Goal: Task Accomplishment & Management: Manage account settings

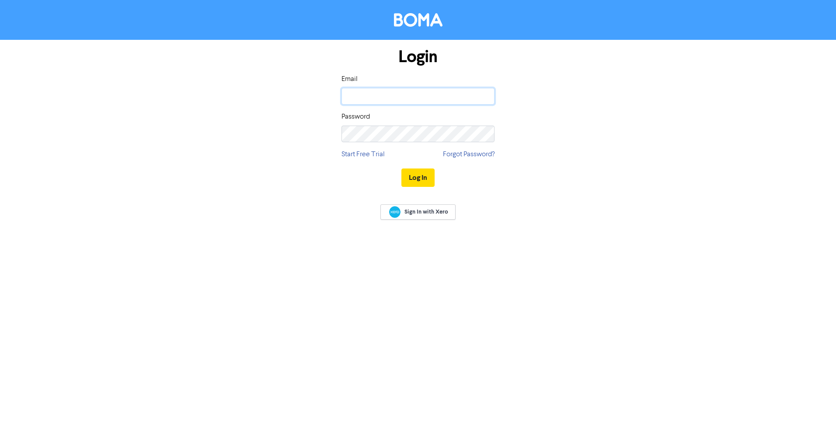
click at [408, 97] on input "email" at bounding box center [418, 96] width 153 height 17
type input "[EMAIL_ADDRESS][DOMAIN_NAME]"
click at [402, 168] on button "Log In" at bounding box center [418, 177] width 33 height 18
click at [413, 213] on span "Sign In with Xero" at bounding box center [427, 212] width 44 height 8
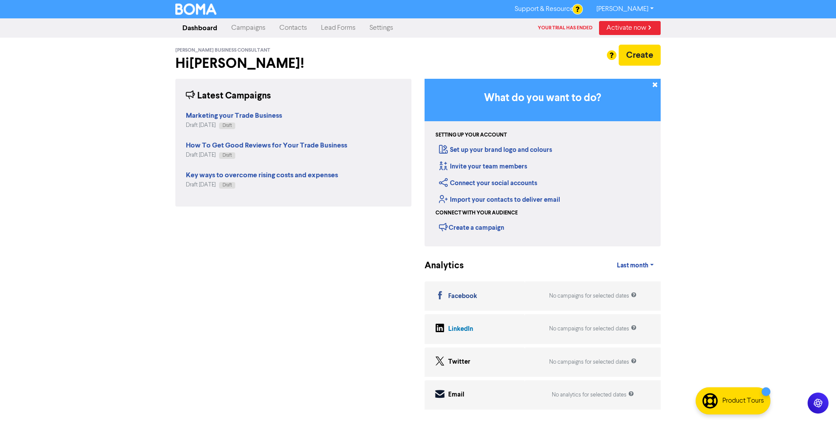
click at [626, 10] on link "[PERSON_NAME]" at bounding box center [625, 9] width 71 height 14
click at [377, 31] on link "Settings" at bounding box center [382, 27] width 38 height 17
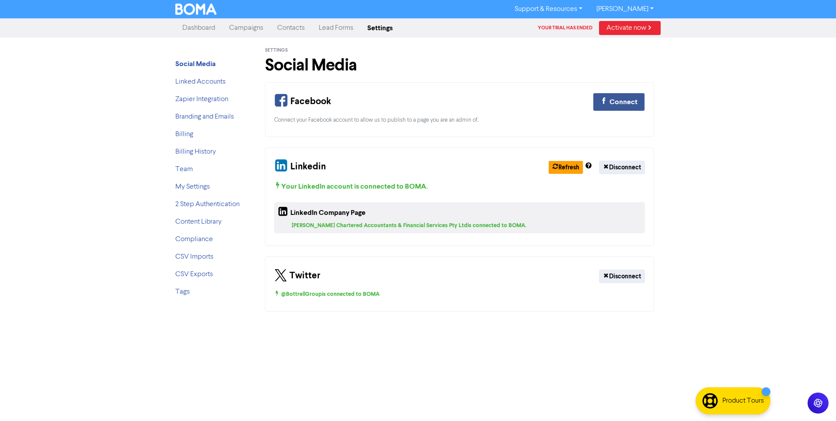
click at [199, 175] on ul "Social Media Linked Accounts Zapier Integration Branding and Emails Billing Bil…" at bounding box center [210, 181] width 70 height 245
click at [189, 171] on link "Team" at bounding box center [183, 169] width 17 height 7
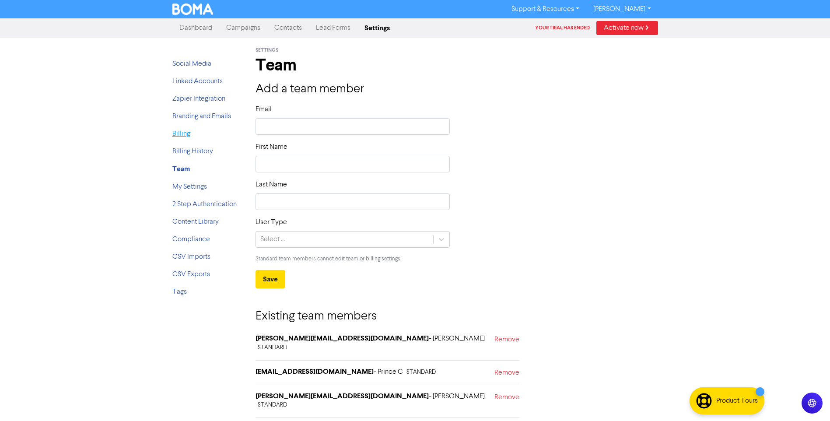
click at [173, 132] on link "Billing" at bounding box center [181, 133] width 18 height 7
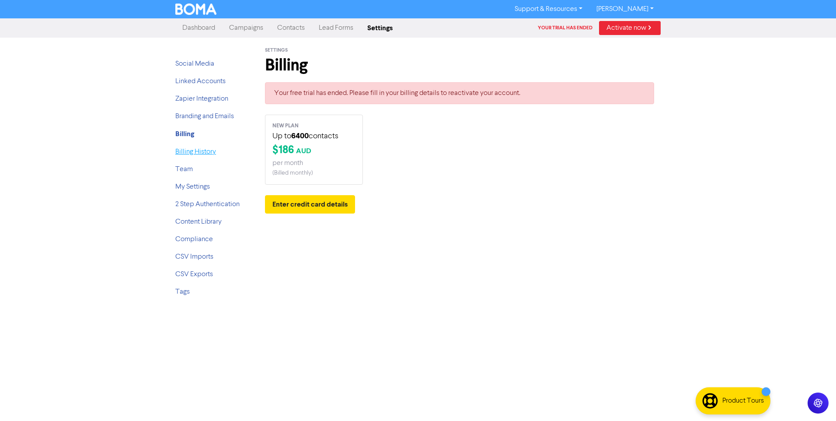
click at [185, 152] on link "Billing History" at bounding box center [195, 151] width 41 height 7
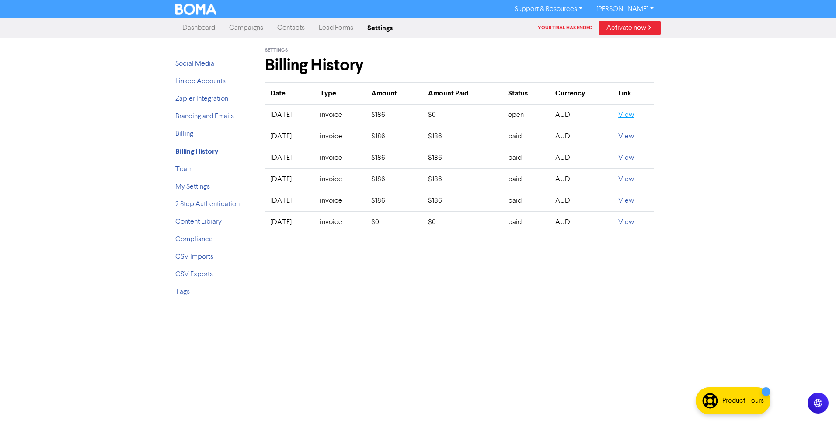
click at [634, 117] on link "View" at bounding box center [627, 115] width 16 height 7
click at [203, 136] on li "Billing" at bounding box center [210, 134] width 70 height 10
click at [183, 136] on link "Billing" at bounding box center [184, 133] width 18 height 7
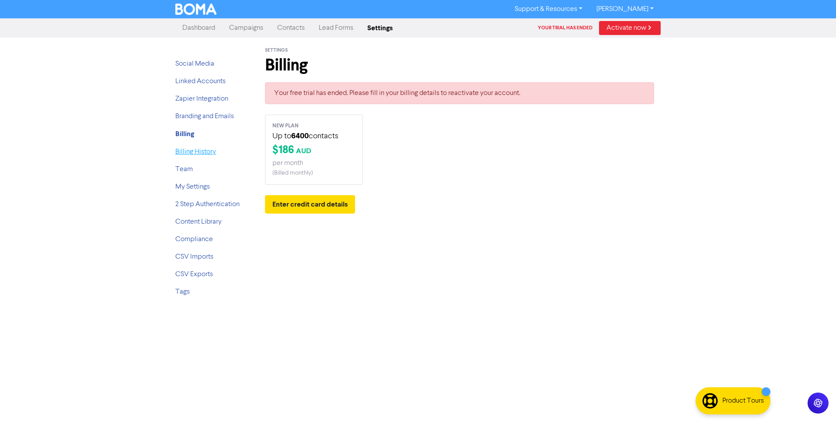
click at [192, 152] on link "Billing History" at bounding box center [195, 151] width 41 height 7
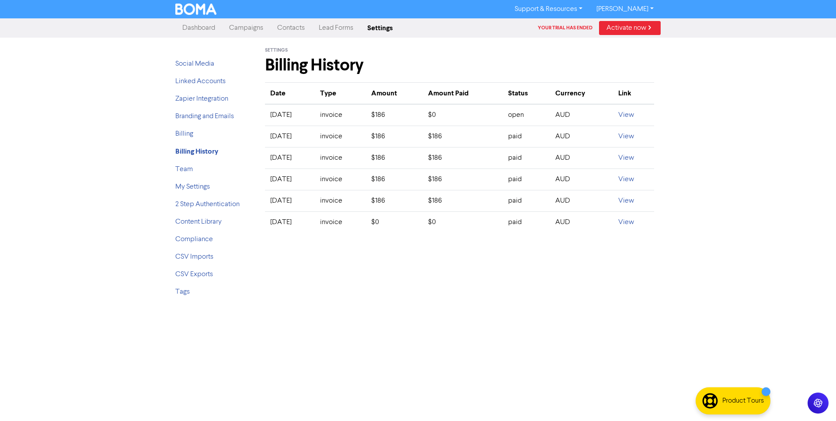
click at [193, 169] on li "Team" at bounding box center [210, 169] width 70 height 10
click at [171, 167] on div "Social Media Linked Accounts Zapier Integration Branding and Emails Billing Bil…" at bounding box center [210, 171] width 83 height 266
click at [179, 168] on link "Team" at bounding box center [183, 169] width 17 height 7
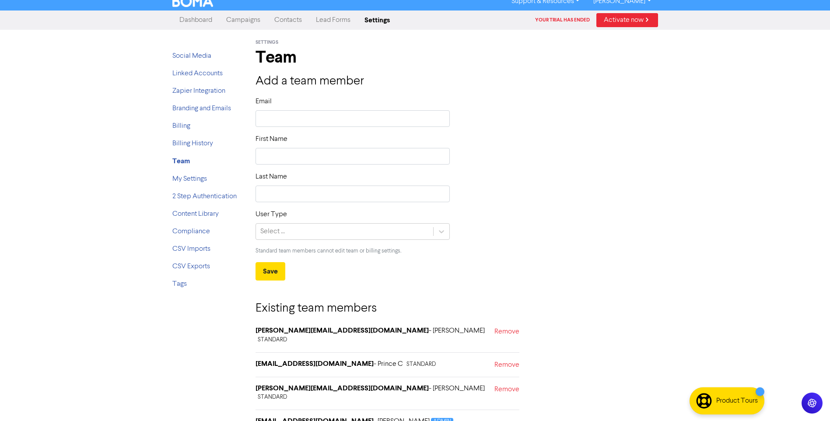
scroll to position [10, 0]
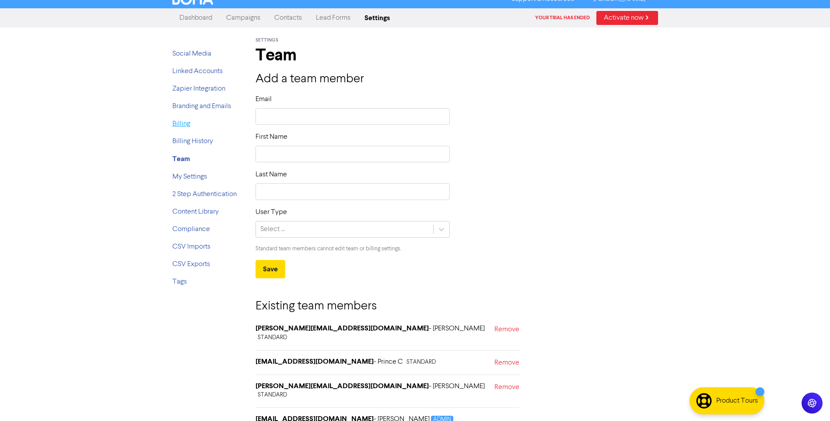
click at [186, 123] on link "Billing" at bounding box center [181, 123] width 18 height 7
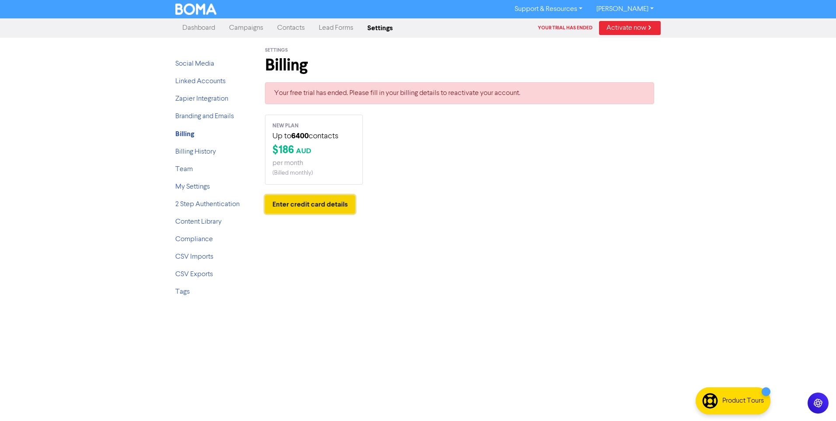
click at [329, 204] on button "Enter credit card details" at bounding box center [310, 204] width 90 height 18
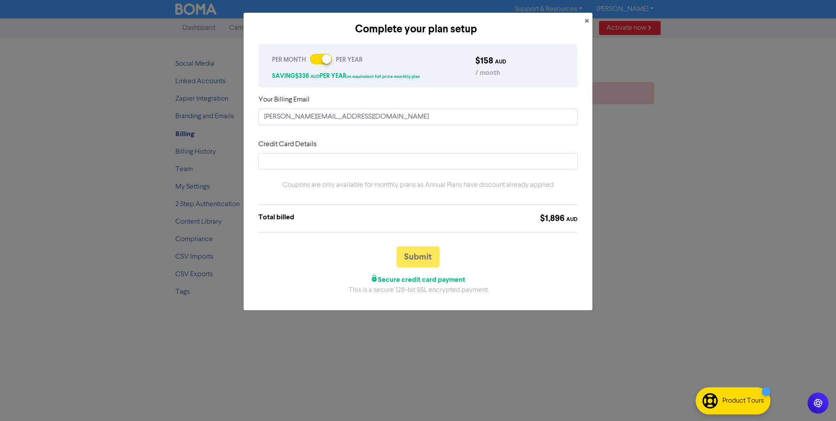
click at [320, 58] on div at bounding box center [321, 59] width 22 height 10
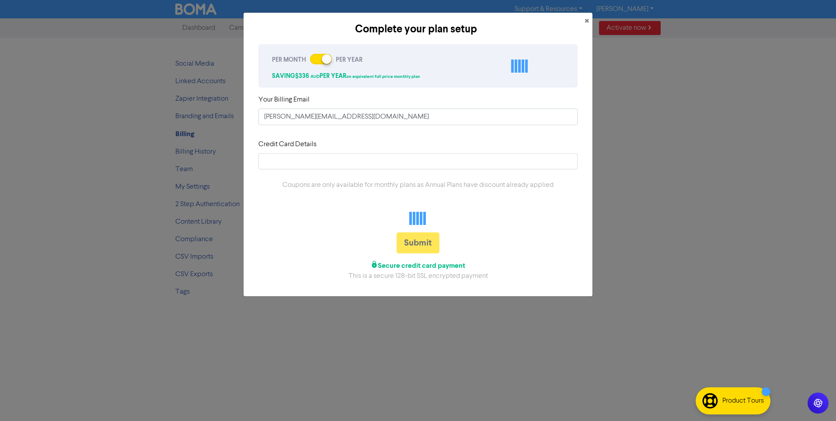
checkbox input "false"
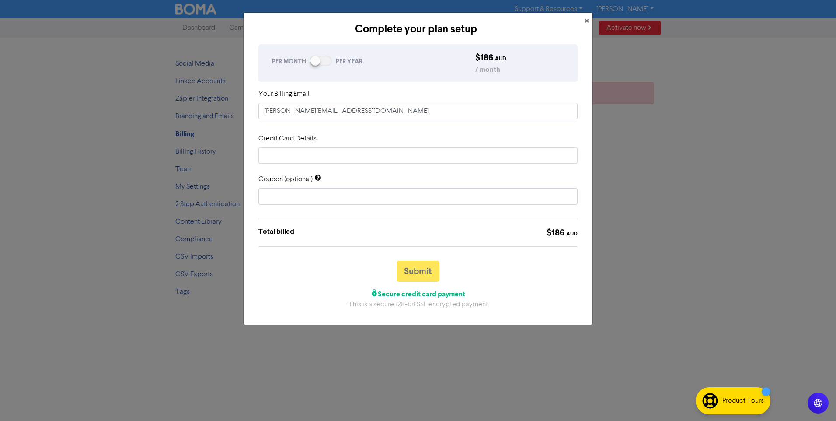
click at [319, 63] on div at bounding box center [316, 61] width 10 height 10
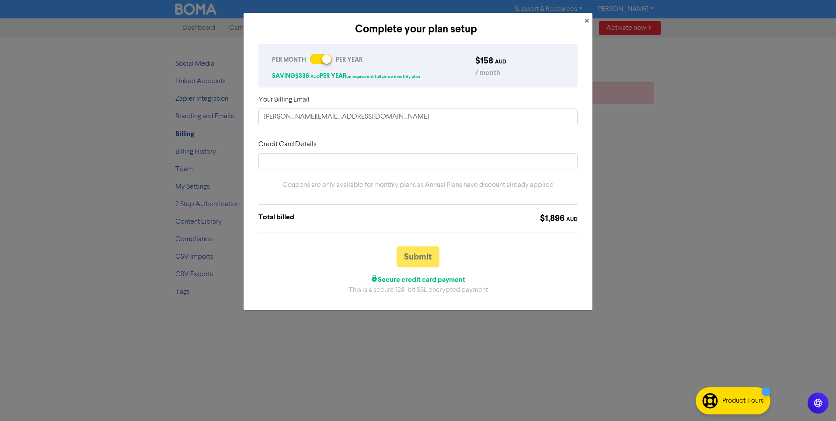
click at [319, 63] on div at bounding box center [321, 59] width 22 height 10
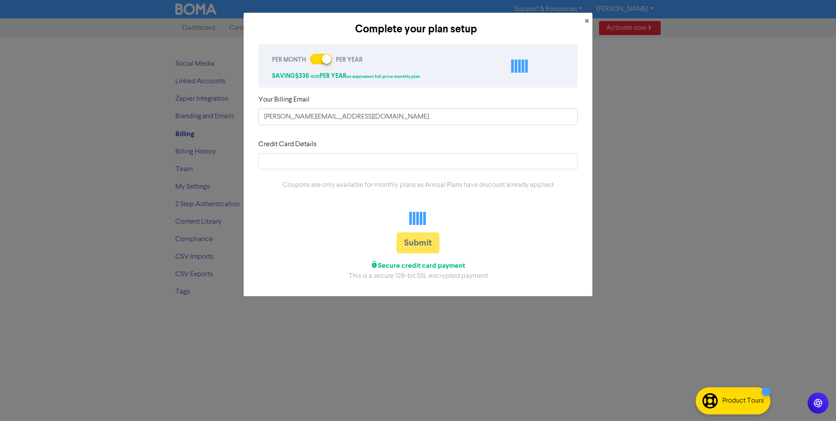
checkbox input "false"
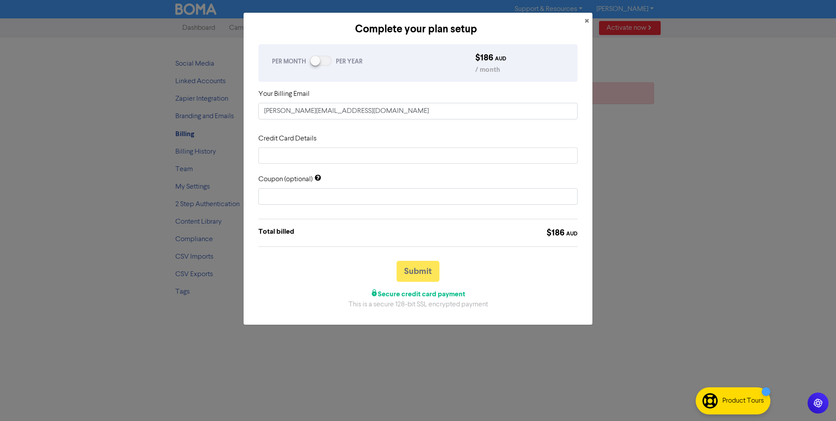
click at [319, 63] on div at bounding box center [316, 61] width 10 height 10
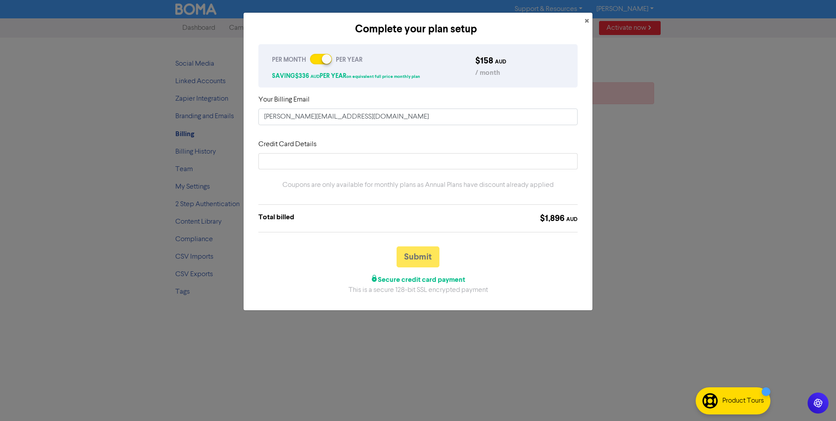
click at [319, 63] on div at bounding box center [321, 59] width 22 height 10
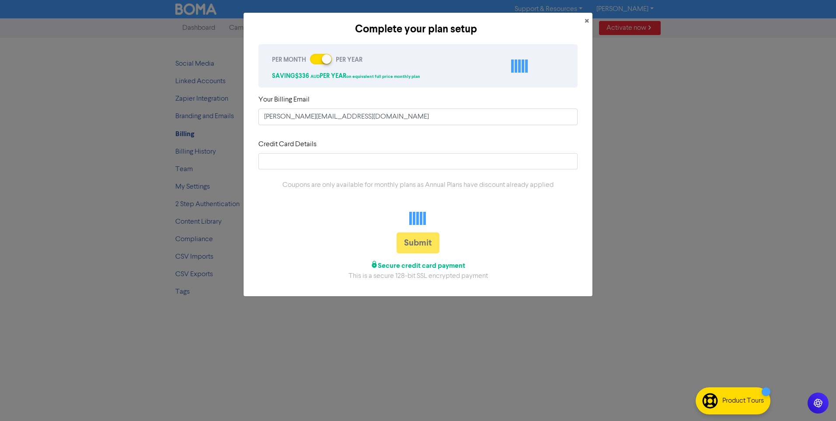
checkbox input "false"
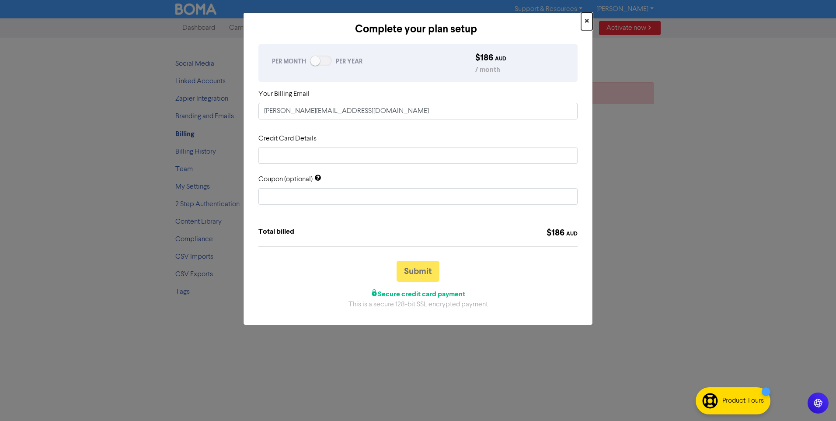
click at [588, 19] on span "×" at bounding box center [587, 21] width 4 height 13
